Goal: Find specific page/section: Find specific page/section

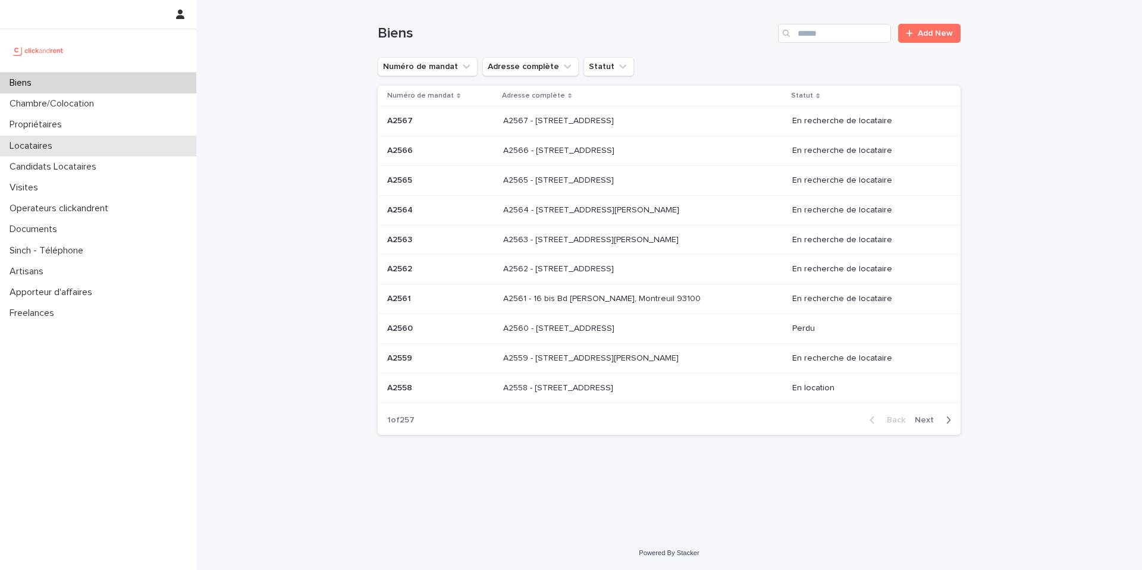
click at [92, 147] on div "Locataires" at bounding box center [98, 146] width 196 height 21
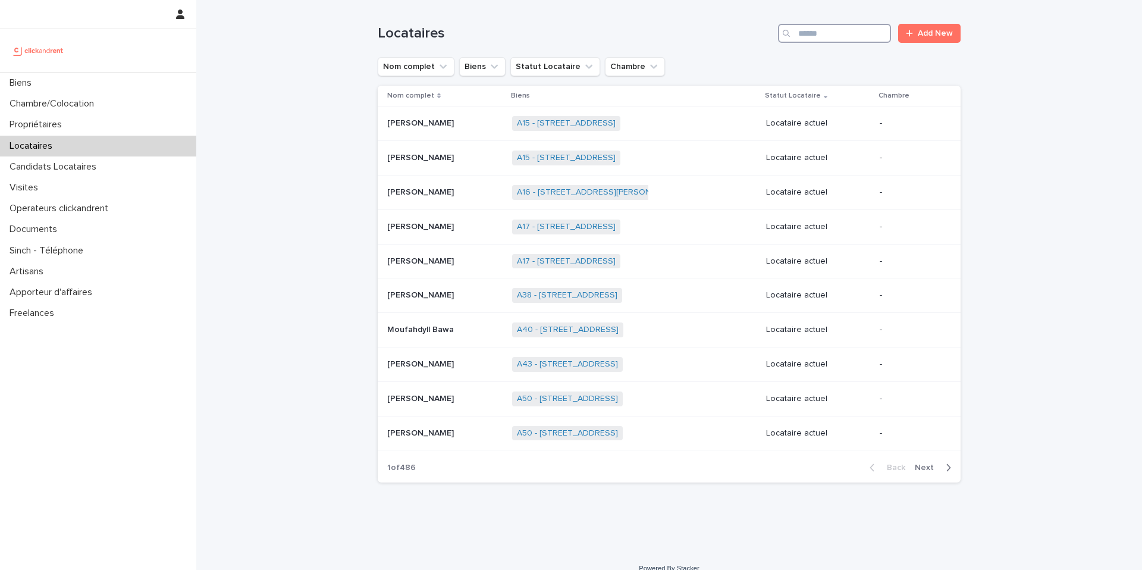
click at [847, 33] on input "Search" at bounding box center [834, 33] width 113 height 19
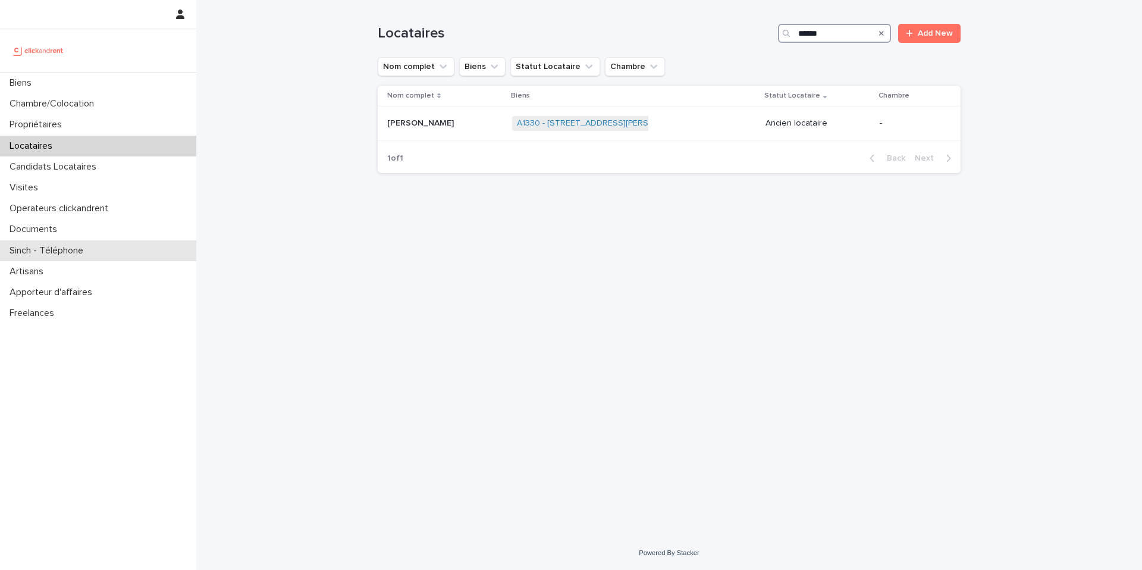
type input "******"
click at [433, 130] on div "[PERSON_NAME]" at bounding box center [444, 124] width 115 height 20
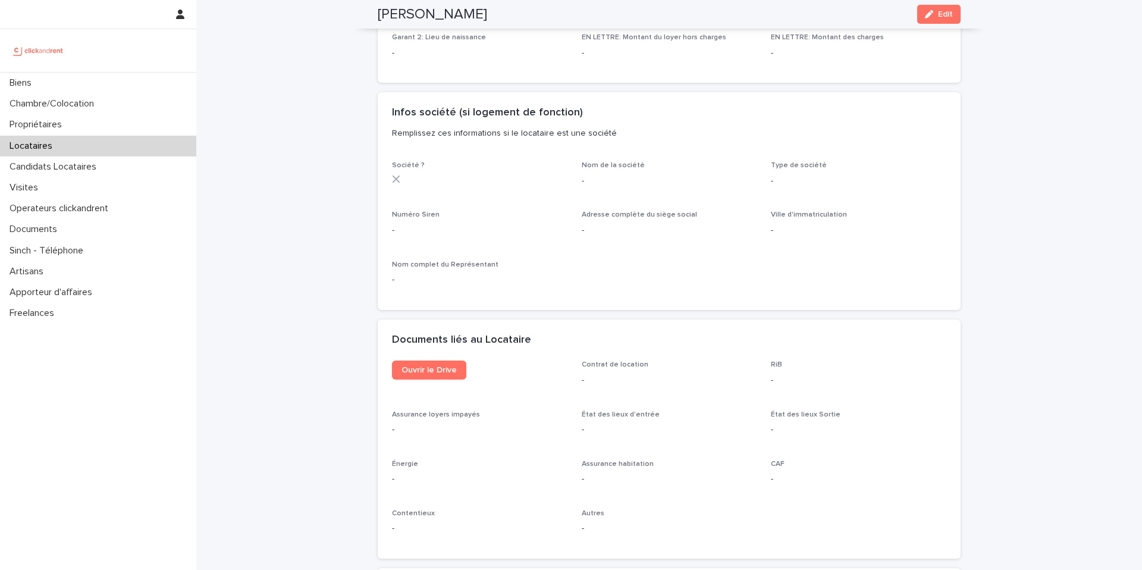
scroll to position [995, 0]
click at [440, 372] on span "Ouvrir le Drive" at bounding box center [428, 370] width 55 height 8
